Goal: Task Accomplishment & Management: Use online tool/utility

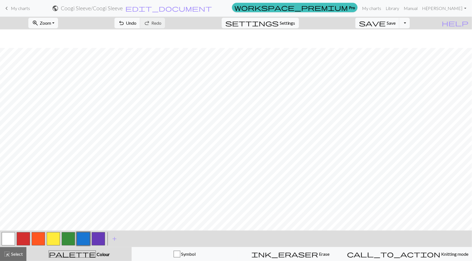
scroll to position [317, 0]
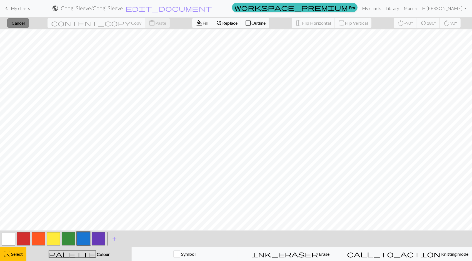
click at [29, 26] on button "close Cancel" at bounding box center [18, 22] width 22 height 9
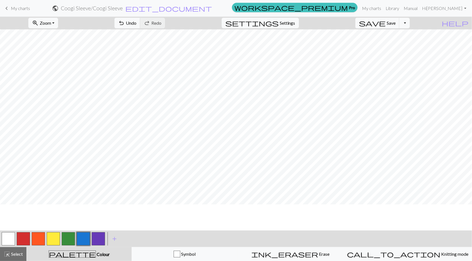
scroll to position [276, 0]
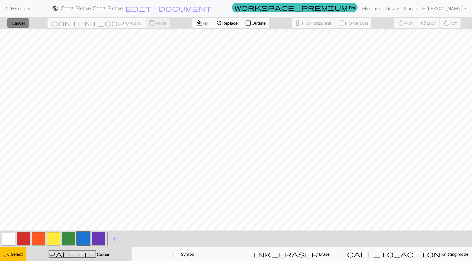
click at [25, 22] on span "Cancel" at bounding box center [18, 22] width 13 height 5
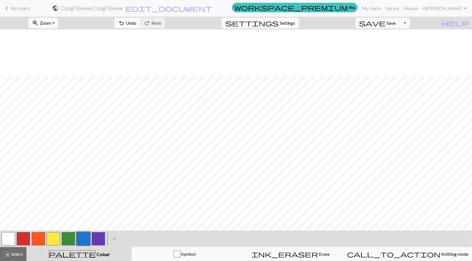
scroll to position [325, 0]
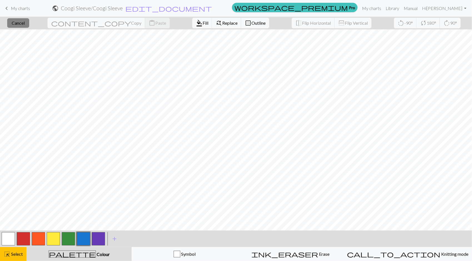
click at [24, 20] on button "close Cancel" at bounding box center [18, 22] width 22 height 9
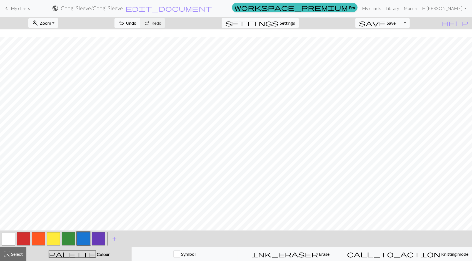
scroll to position [154, 0]
click at [20, 235] on button "button" at bounding box center [23, 239] width 13 height 13
click at [7, 236] on button "button" at bounding box center [8, 239] width 13 height 13
click at [25, 241] on button "button" at bounding box center [23, 239] width 13 height 13
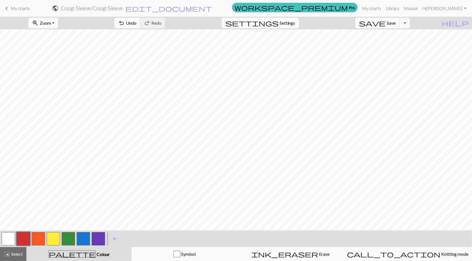
click at [36, 242] on button "button" at bounding box center [38, 239] width 13 height 13
click at [24, 242] on button "button" at bounding box center [23, 239] width 13 height 13
click at [12, 237] on button "button" at bounding box center [8, 239] width 13 height 13
click at [22, 238] on button "button" at bounding box center [23, 239] width 13 height 13
click at [41, 239] on button "button" at bounding box center [38, 239] width 13 height 13
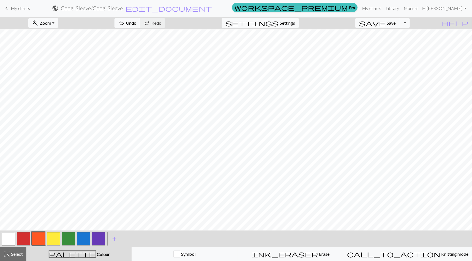
click at [30, 239] on div at bounding box center [23, 239] width 15 height 15
click at [23, 240] on button "button" at bounding box center [23, 239] width 13 height 13
click at [40, 240] on button "button" at bounding box center [38, 239] width 13 height 13
click at [25, 240] on button "button" at bounding box center [23, 239] width 13 height 13
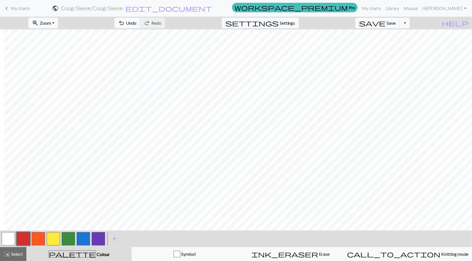
click at [55, 239] on button "button" at bounding box center [53, 239] width 13 height 13
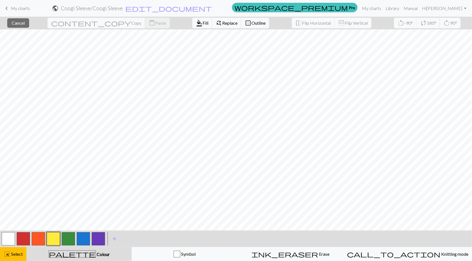
scroll to position [145, 0]
click at [25, 21] on span "Cancel" at bounding box center [18, 22] width 13 height 5
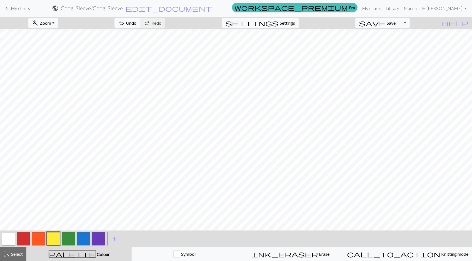
click at [99, 237] on button "button" at bounding box center [98, 239] width 13 height 13
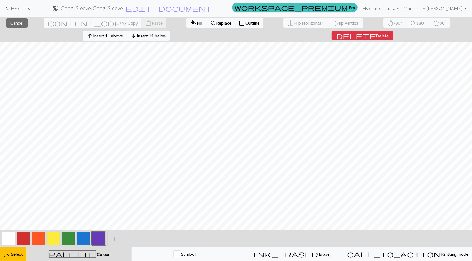
click at [100, 239] on button "button" at bounding box center [98, 239] width 13 height 13
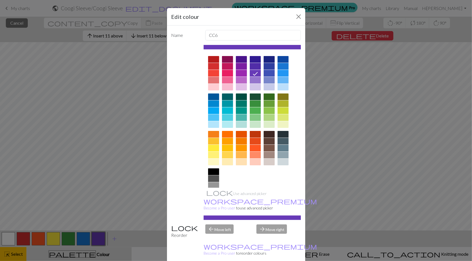
click at [129, 89] on div "Edit colour Name CC6 Use advanced picker workspace_premium Become a Pro user to…" at bounding box center [236, 130] width 472 height 261
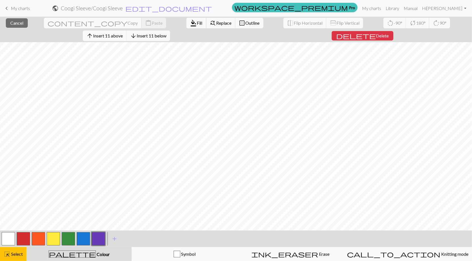
click at [190, 22] on span "format_color_fill" at bounding box center [193, 23] width 7 height 8
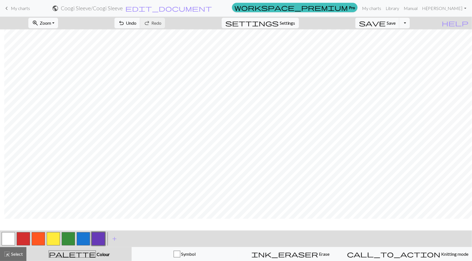
scroll to position [76, 4]
click at [57, 238] on button "button" at bounding box center [53, 239] width 13 height 13
click at [6, 243] on button "button" at bounding box center [8, 239] width 13 height 13
click at [96, 237] on button "button" at bounding box center [98, 239] width 13 height 13
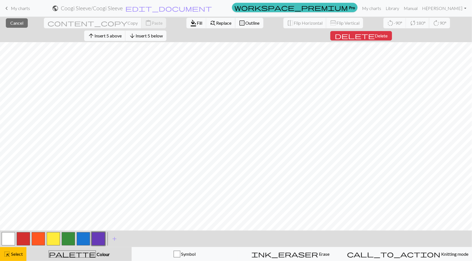
click at [93, 242] on button "button" at bounding box center [98, 239] width 13 height 13
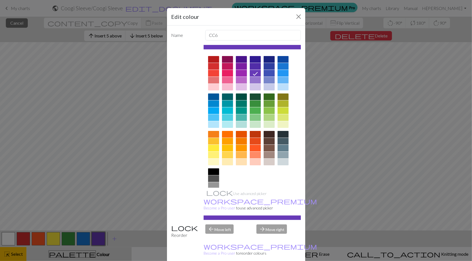
click at [122, 162] on div "Edit colour Name CC6 Use advanced picker workspace_premium Become a Pro user to…" at bounding box center [236, 130] width 472 height 261
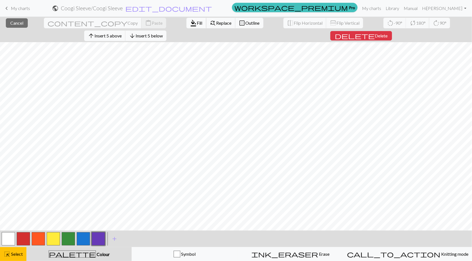
click at [197, 25] on span "Fill" at bounding box center [200, 22] width 6 height 5
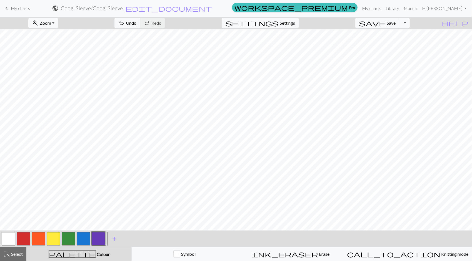
click at [55, 241] on button "button" at bounding box center [53, 239] width 13 height 13
click at [99, 241] on button "button" at bounding box center [98, 239] width 13 height 13
click at [82, 241] on button "button" at bounding box center [83, 239] width 13 height 13
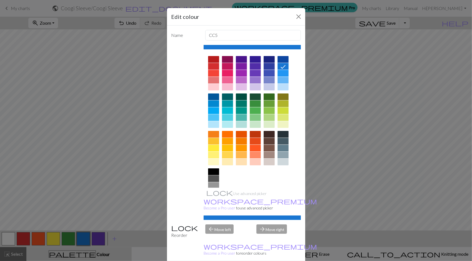
click at [167, 109] on div "Name CC5 Use advanced picker workspace_premium Become a Pro user to use advance…" at bounding box center [236, 146] width 138 height 240
click at [113, 116] on div "Edit colour Name CC5 Use advanced picker workspace_premium Become a Pro user to…" at bounding box center [236, 130] width 472 height 261
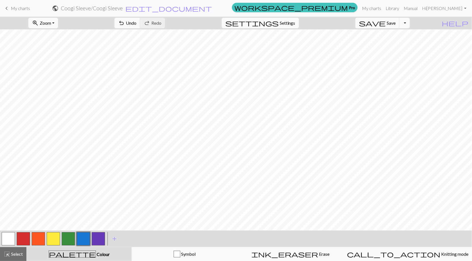
click at [101, 240] on button "button" at bounding box center [98, 239] width 13 height 13
click at [81, 240] on button "button" at bounding box center [83, 239] width 13 height 13
click at [101, 238] on button "button" at bounding box center [98, 239] width 13 height 13
click at [79, 240] on button "button" at bounding box center [83, 239] width 13 height 13
click at [101, 236] on button "button" at bounding box center [98, 239] width 13 height 13
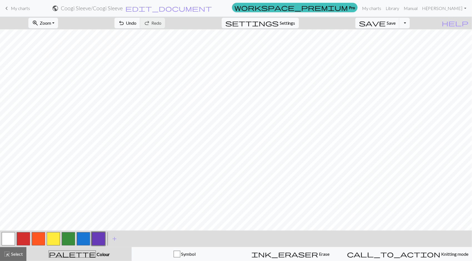
click at [84, 242] on button "button" at bounding box center [83, 239] width 13 height 13
click at [102, 237] on button "button" at bounding box center [98, 239] width 13 height 13
click at [82, 234] on button "button" at bounding box center [83, 239] width 13 height 13
click at [103, 237] on button "button" at bounding box center [98, 239] width 13 height 13
click at [88, 240] on button "button" at bounding box center [83, 239] width 13 height 13
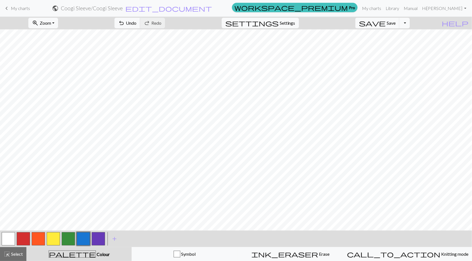
click at [99, 237] on button "button" at bounding box center [98, 239] width 13 height 13
click at [80, 240] on button "button" at bounding box center [83, 239] width 13 height 13
click at [96, 245] on button "button" at bounding box center [98, 239] width 13 height 13
click at [83, 241] on button "button" at bounding box center [83, 239] width 13 height 13
click at [96, 240] on button "button" at bounding box center [98, 239] width 13 height 13
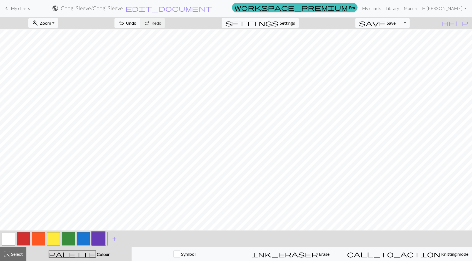
click at [79, 240] on button "button" at bounding box center [83, 239] width 13 height 13
click at [103, 244] on button "button" at bounding box center [98, 239] width 13 height 13
click at [396, 25] on span "Save" at bounding box center [391, 22] width 9 height 5
